Goal: Information Seeking & Learning: Learn about a topic

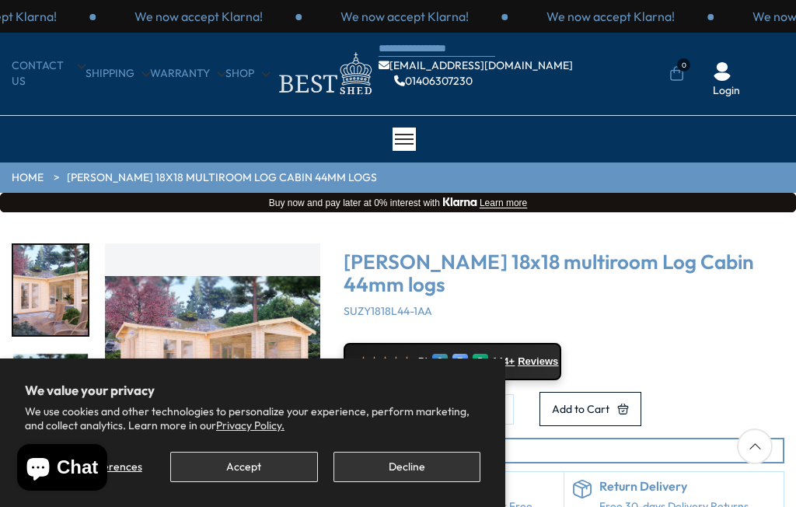
click at [399, 470] on button "Decline" at bounding box center [406, 467] width 147 height 30
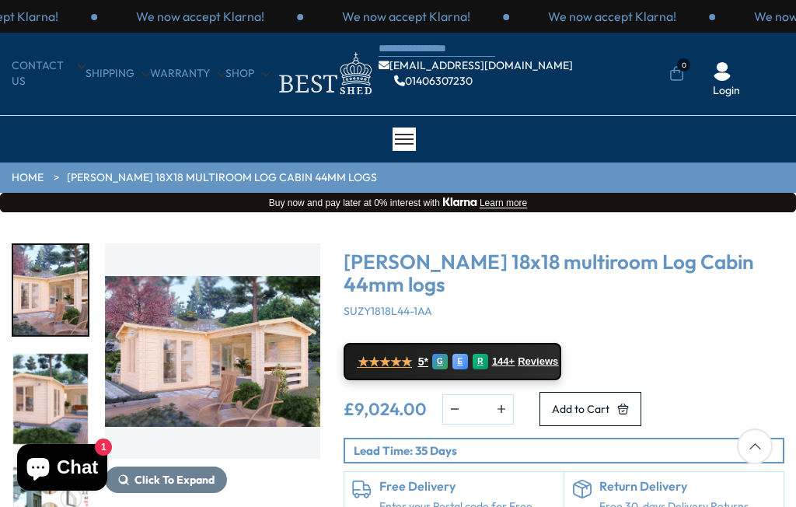
click at [176, 364] on img "1 / 7" at bounding box center [212, 350] width 215 height 215
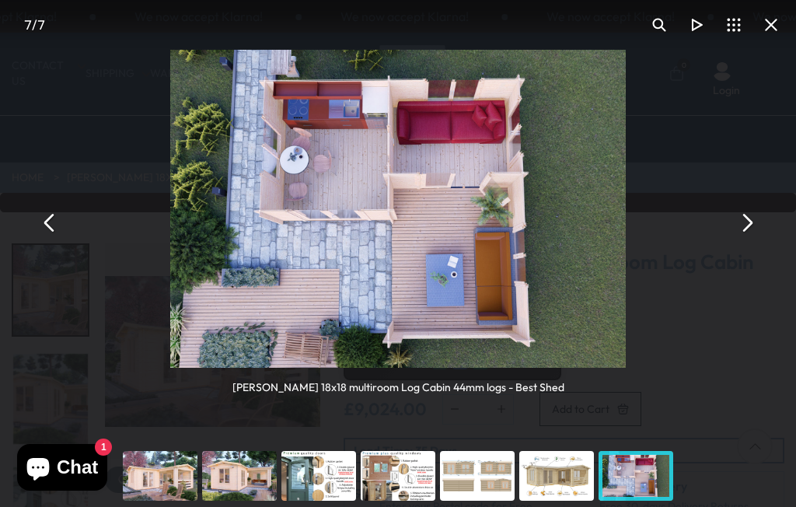
click at [752, 221] on button "You can close this modal content with the ESC key" at bounding box center [745, 222] width 37 height 37
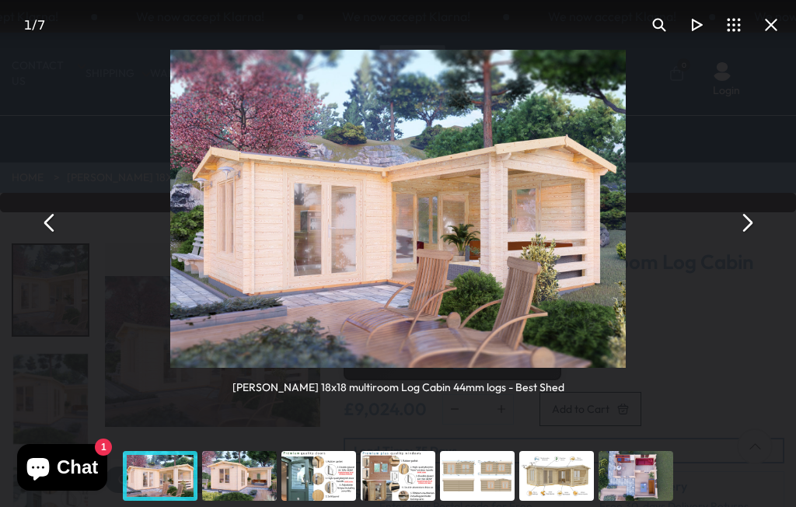
click at [762, 231] on button "You can close this modal content with the ESC key" at bounding box center [745, 222] width 37 height 37
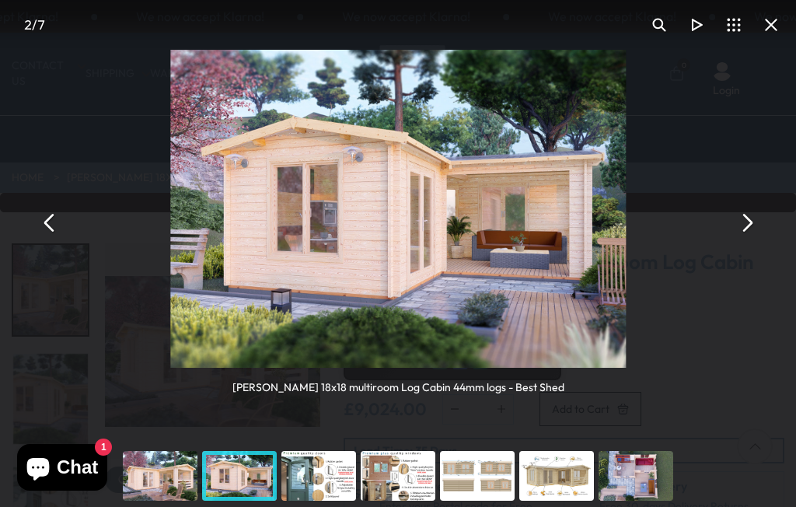
click at [766, 232] on div "[PERSON_NAME] 18x18 multiroom Log Cabin 44mm logs - Best Shed" at bounding box center [398, 222] width 796 height 445
